Goal: Information Seeking & Learning: Learn about a topic

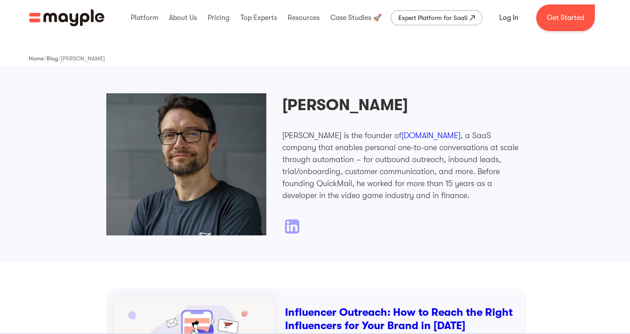
scroll to position [9, 0]
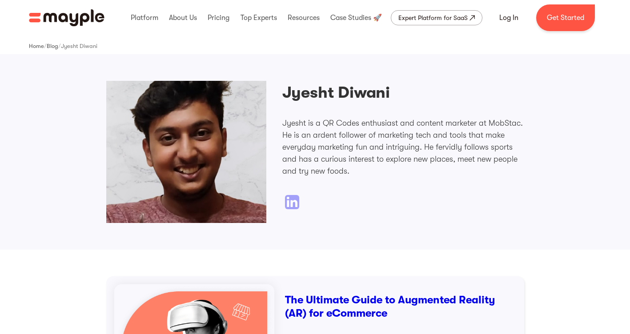
scroll to position [15, 0]
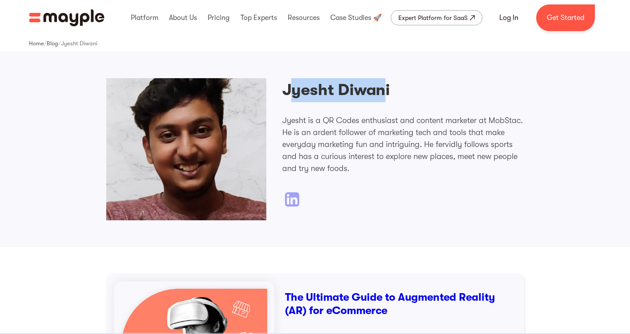
drag, startPoint x: 336, startPoint y: 92, endPoint x: 305, endPoint y: 88, distance: 31.8
click at [305, 88] on h2 "Jyesht Diwani" at bounding box center [336, 90] width 108 height 24
drag, startPoint x: 305, startPoint y: 88, endPoint x: 339, endPoint y: 86, distance: 34.3
click at [339, 86] on h2 "Jyesht Diwani" at bounding box center [336, 90] width 108 height 24
drag, startPoint x: 405, startPoint y: 90, endPoint x: 285, endPoint y: 93, distance: 120.1
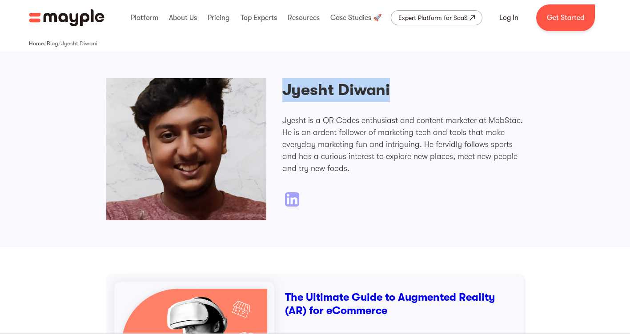
click at [285, 93] on div "Jyesht Diwani Jyesht is a QR Codes enthusiast and content marketer at MobStac. …" at bounding box center [403, 142] width 242 height 129
copy h2 "Jyesht Diwani"
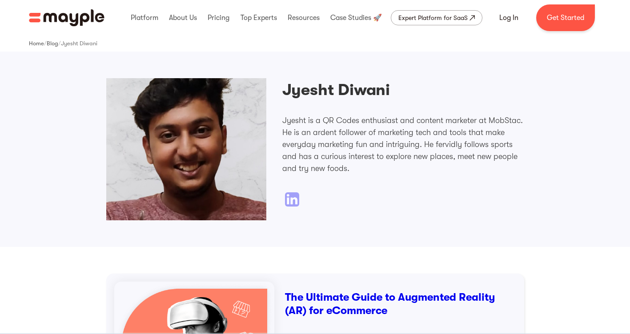
drag, startPoint x: 445, startPoint y: 228, endPoint x: 453, endPoint y: 202, distance: 27.0
click at [445, 227] on div "Jyesht Diwani Jyesht is a QR Codes enthusiast and content marketer at MobStac. …" at bounding box center [315, 150] width 630 height 196
drag, startPoint x: 487, startPoint y: 114, endPoint x: 517, endPoint y: 115, distance: 29.8
click at [517, 115] on div "Jyesht Diwani Jyesht is a QR Codes enthusiast and content marketer at MobStac. …" at bounding box center [403, 142] width 242 height 129
drag, startPoint x: 517, startPoint y: 115, endPoint x: 503, endPoint y: 118, distance: 14.1
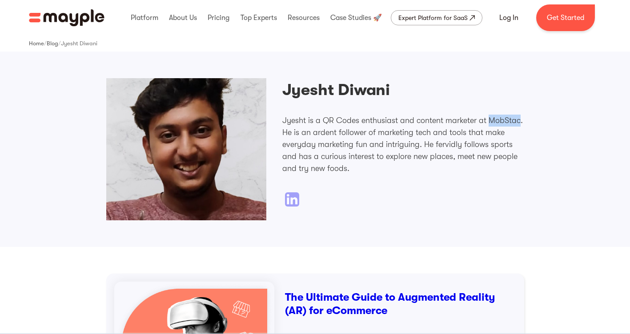
copy p "MobStac"
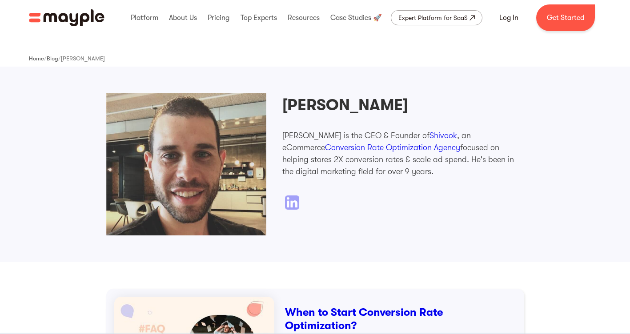
scroll to position [10, 0]
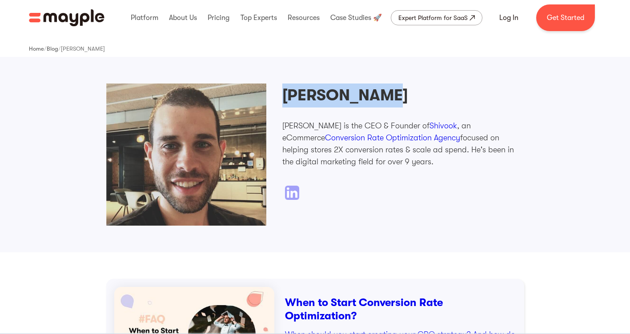
drag, startPoint x: 398, startPoint y: 98, endPoint x: 286, endPoint y: 96, distance: 111.7
click at [286, 96] on div "Jacob Elbaum Jacob is the CEO & Founder of Shivook , an eCommerce Conversion Ra…" at bounding box center [403, 142] width 242 height 117
copy h2 "Jacob Elbaum"
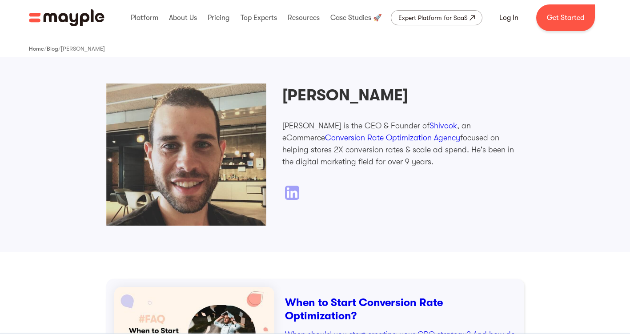
drag, startPoint x: 390, startPoint y: 235, endPoint x: 382, endPoint y: 224, distance: 14.3
click at [390, 234] on div "Jacob Elbaum Jacob is the CEO & Founder of Shivook , an eCommerce Conversion Ra…" at bounding box center [315, 155] width 630 height 196
drag, startPoint x: 393, startPoint y: 119, endPoint x: 418, endPoint y: 123, distance: 25.2
click at [418, 123] on div "Jacob Elbaum Jacob is the CEO & Founder of Shivook , an eCommerce Conversion Ra…" at bounding box center [403, 142] width 242 height 117
drag, startPoint x: 418, startPoint y: 123, endPoint x: 403, endPoint y: 136, distance: 19.9
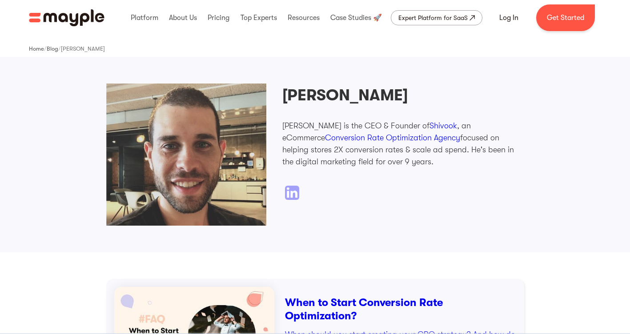
click at [403, 136] on p "Jacob is the CEO & Founder of Shivook , an eCommerce Conversion Rate Optimizati…" at bounding box center [403, 144] width 242 height 48
drag, startPoint x: 395, startPoint y: 120, endPoint x: 421, endPoint y: 120, distance: 26.2
click at [421, 120] on div "Jacob Elbaum Jacob is the CEO & Founder of Shivook , an eCommerce Conversion Ra…" at bounding box center [403, 142] width 242 height 117
drag, startPoint x: 421, startPoint y: 120, endPoint x: 403, endPoint y: 123, distance: 18.6
copy link "Shivook"
